Goal: Navigation & Orientation: Find specific page/section

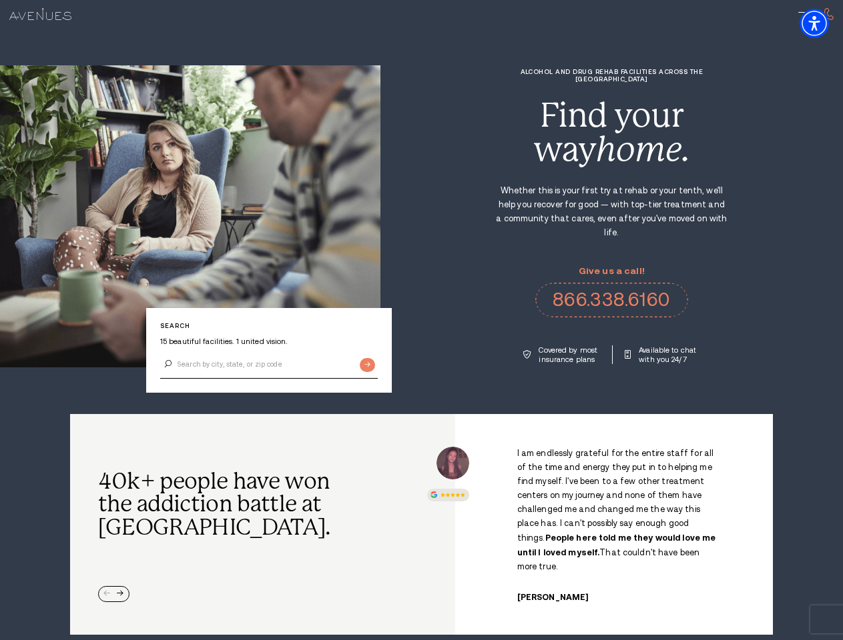
click at [421, 320] on div "Alcohol and Drug Rehab Facilities across the [GEOGRAPHIC_DATA] Find your way ho…" at bounding box center [611, 216] width 462 height 296
click at [825, 23] on img "Accessibility Menu" at bounding box center [813, 23] width 29 height 29
